Goal: Use online tool/utility: Utilize a website feature to perform a specific function

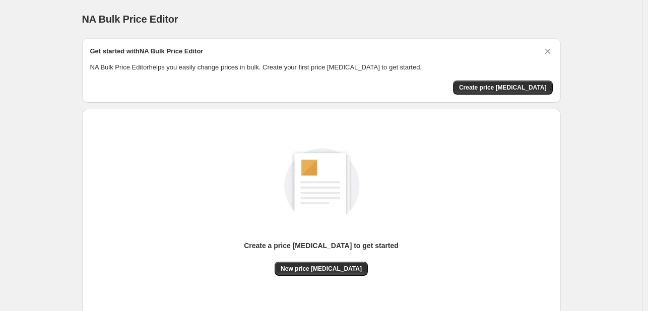
click at [321, 277] on div "Create a price [MEDICAL_DATA] to get started New price [MEDICAL_DATA]" at bounding box center [321, 212] width 462 height 191
click at [321, 276] on div "Create a price [MEDICAL_DATA] to get started New price [MEDICAL_DATA]" at bounding box center [321, 212] width 462 height 191
click at [320, 270] on span "New price [MEDICAL_DATA]" at bounding box center [321, 269] width 81 height 8
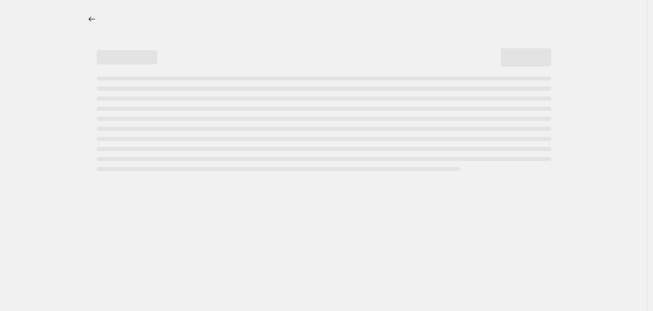
select select "percentage"
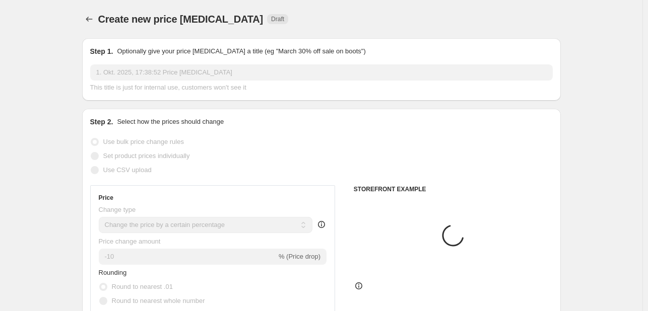
scroll to position [50, 0]
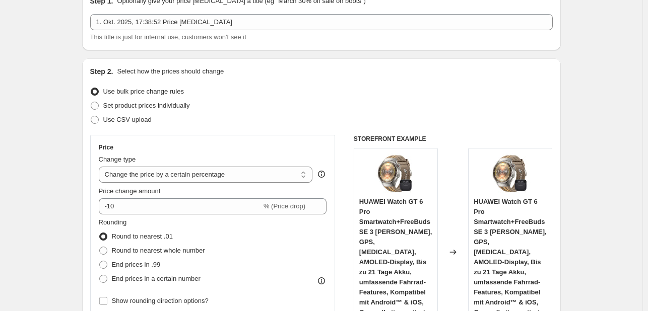
click at [142, 196] on div "Price change amount -10 % (Price drop)" at bounding box center [213, 200] width 228 height 28
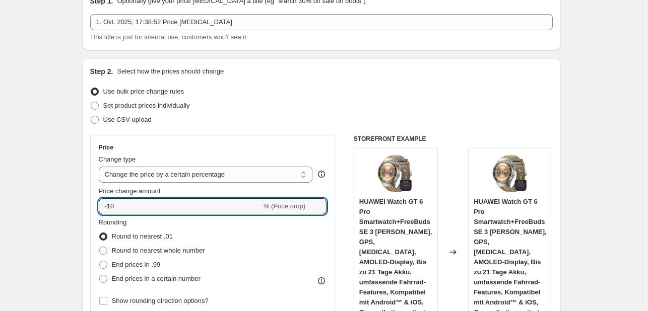
click at [142, 198] on input "-10" at bounding box center [180, 206] width 163 height 16
type input "-1"
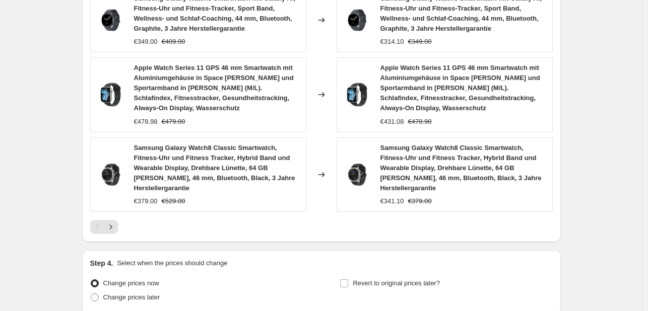
scroll to position [822, 0]
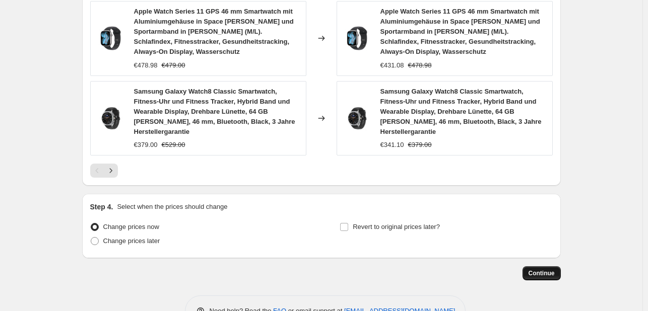
type input "-35"
click at [549, 267] on button "Continue" at bounding box center [541, 274] width 38 height 14
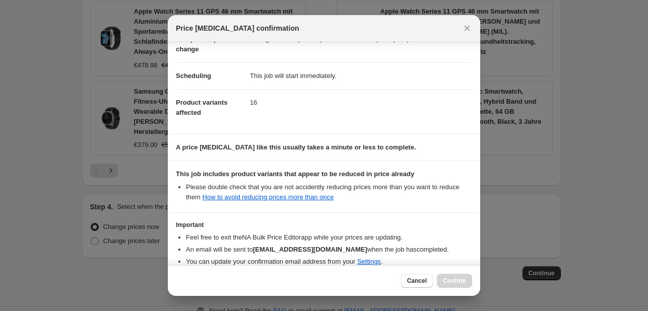
scroll to position [112, 0]
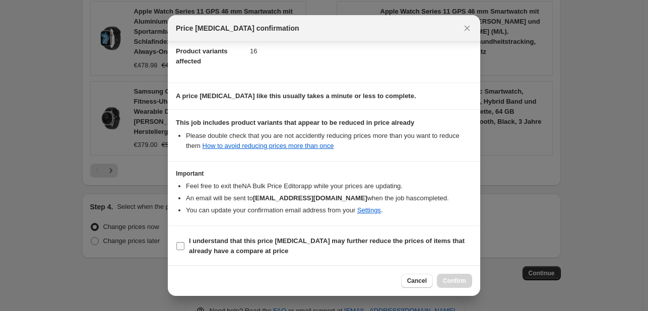
click at [256, 243] on b "I understand that this price change job may further reduce the prices of items …" at bounding box center [327, 246] width 276 height 18
click at [184, 243] on input "I understand that this price change job may further reduce the prices of items …" at bounding box center [180, 246] width 8 height 8
checkbox input "true"
click at [455, 274] on button "Confirm" at bounding box center [454, 281] width 35 height 14
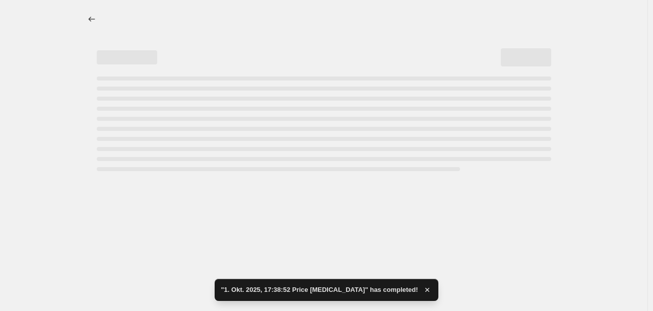
select select "percentage"
